Goal: Navigation & Orientation: Find specific page/section

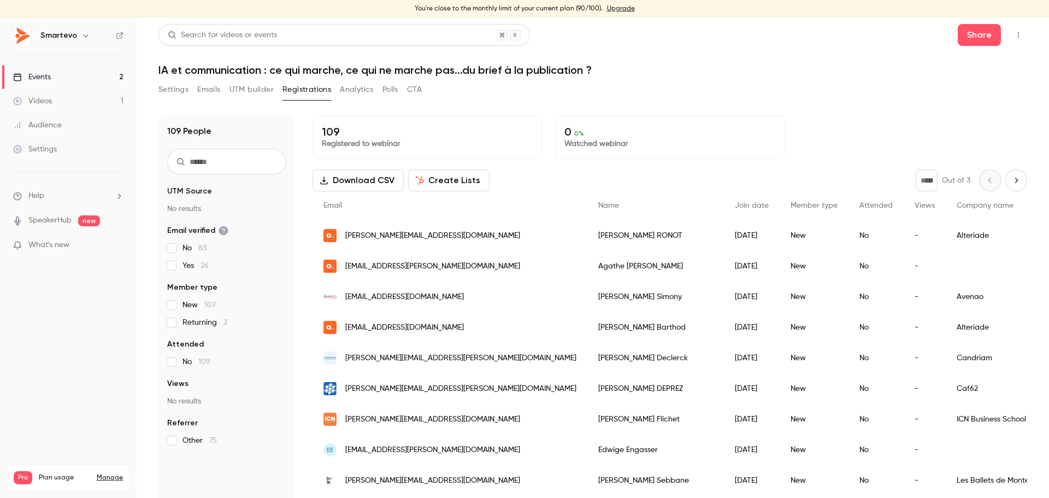
scroll to position [55, 0]
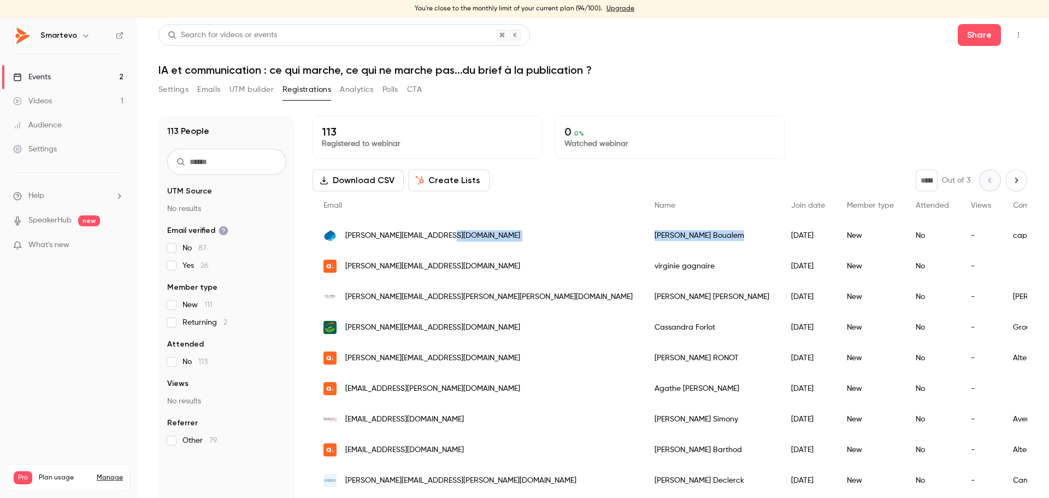
drag, startPoint x: 594, startPoint y: 233, endPoint x: 508, endPoint y: 232, distance: 86.3
click at [508, 232] on div "[PERSON_NAME][EMAIL_ADDRESS][DOMAIN_NAME] [PERSON_NAME] [DATE] New No - cap" at bounding box center [934, 235] width 1245 height 31
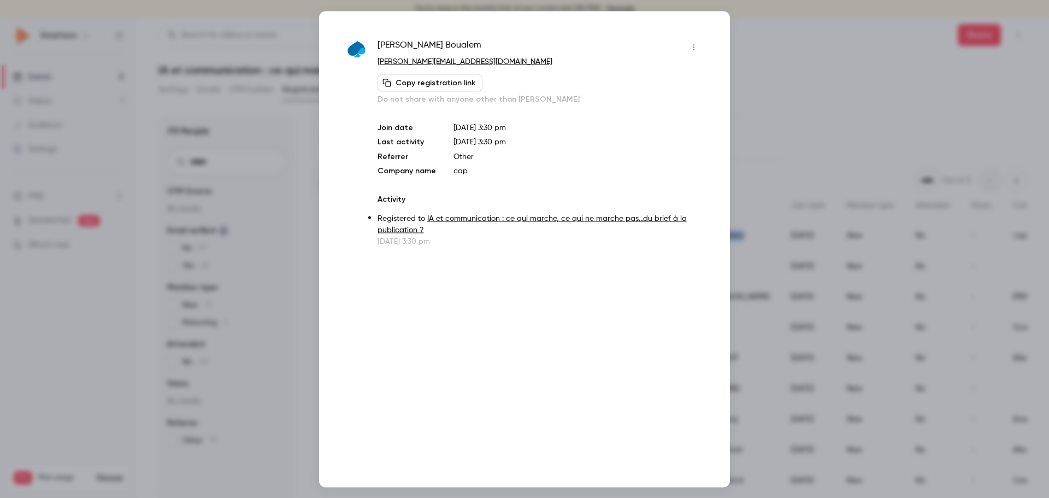
copy div "[PERSON_NAME]"
drag, startPoint x: 434, startPoint y: 46, endPoint x: 378, endPoint y: 48, distance: 56.3
click at [378, 48] on div "[PERSON_NAME]" at bounding box center [539, 46] width 325 height 17
copy span "[PERSON_NAME]"
click at [749, 30] on div at bounding box center [524, 249] width 1049 height 498
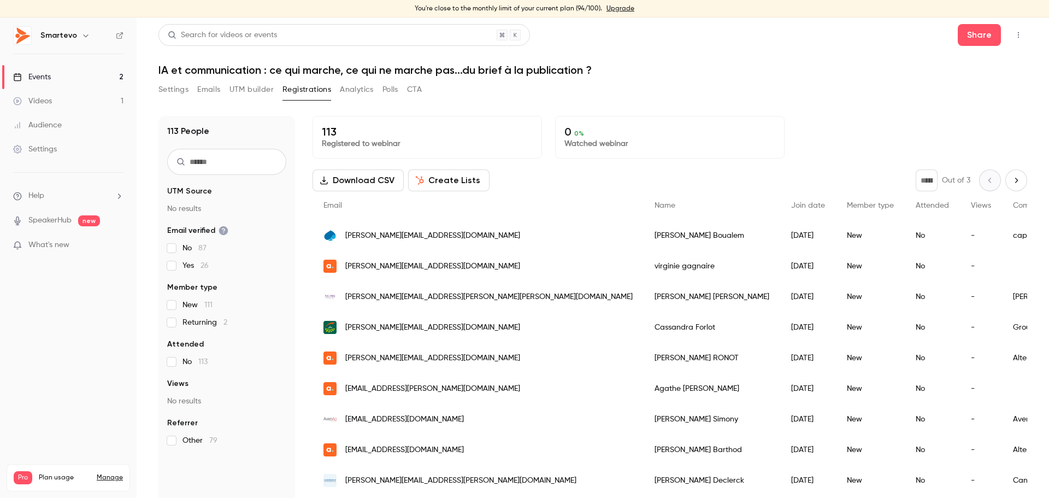
click at [70, 74] on link "Events 2" at bounding box center [68, 77] width 137 height 24
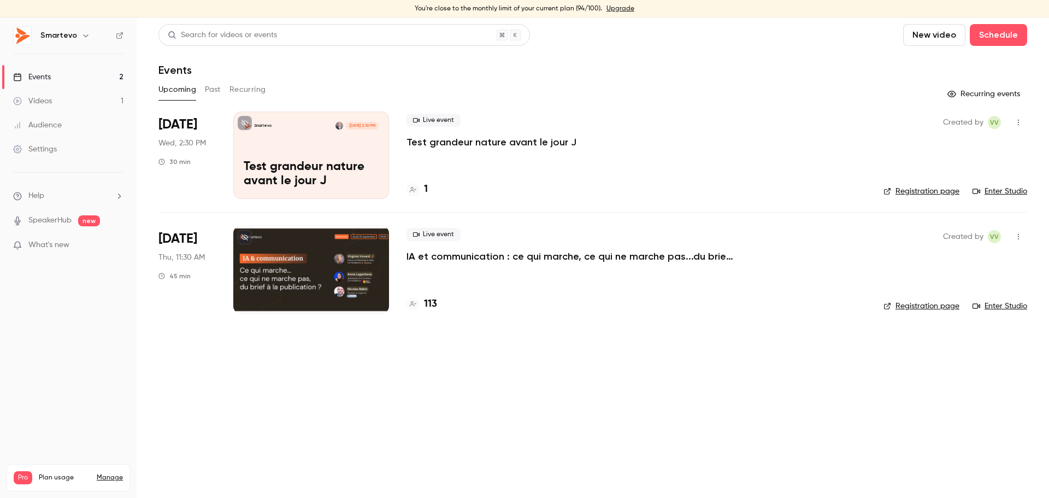
click at [927, 307] on link "Registration page" at bounding box center [921, 305] width 76 height 11
